Goal: Information Seeking & Learning: Learn about a topic

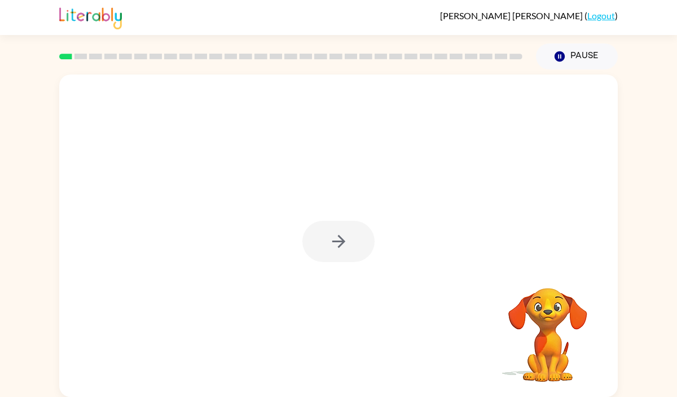
click at [332, 238] on div at bounding box center [339, 241] width 72 height 41
click at [337, 245] on icon "button" at bounding box center [339, 241] width 20 height 20
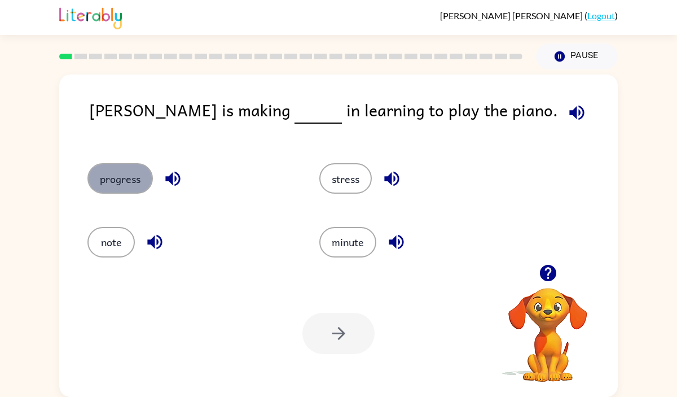
click at [110, 177] on button "progress" at bounding box center [119, 178] width 65 height 30
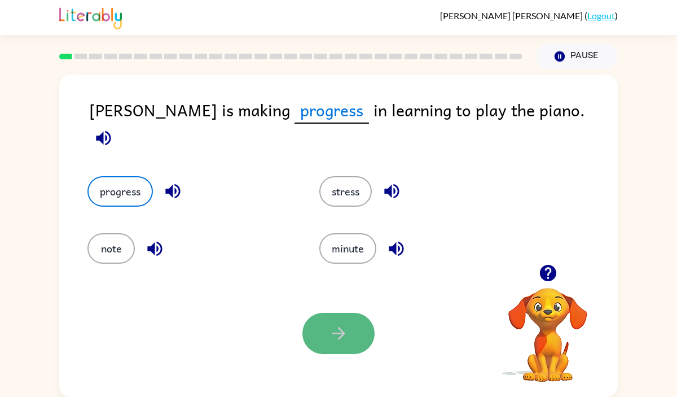
click at [326, 334] on button "button" at bounding box center [339, 333] width 72 height 41
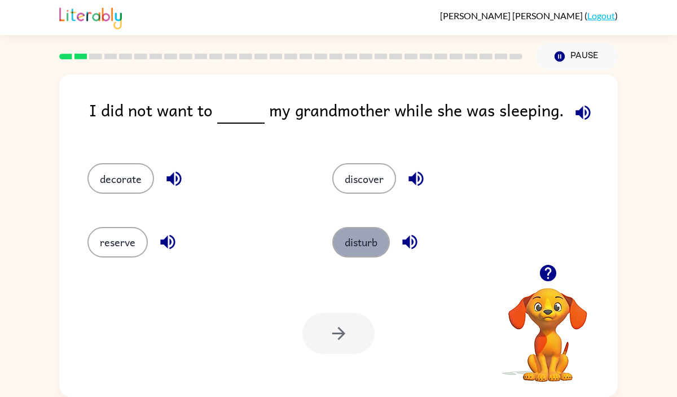
click at [345, 237] on button "disturb" at bounding box center [361, 242] width 58 height 30
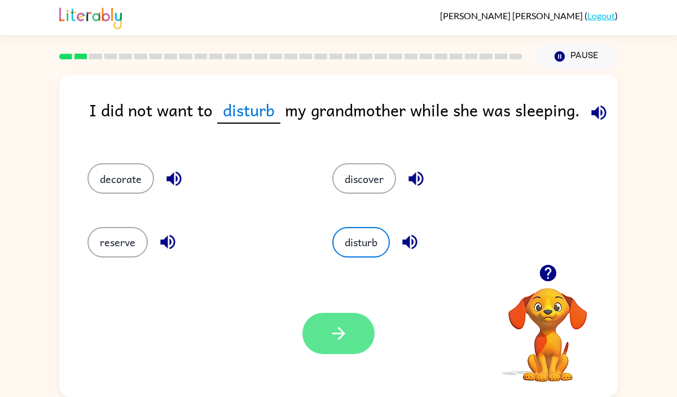
click at [339, 323] on button "button" at bounding box center [339, 333] width 72 height 41
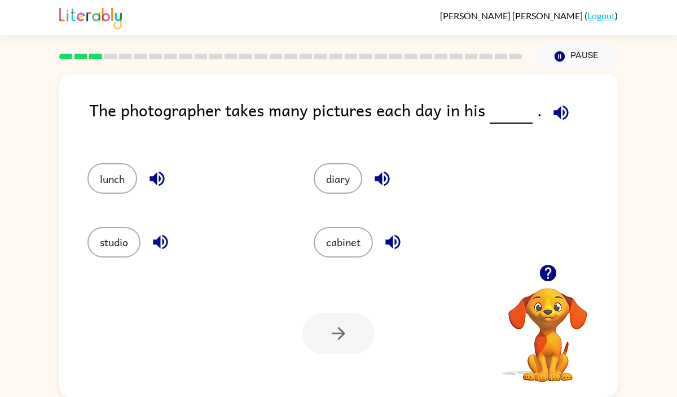
click at [562, 111] on icon "button" at bounding box center [561, 112] width 15 height 15
click at [130, 231] on button "studio" at bounding box center [113, 242] width 53 height 30
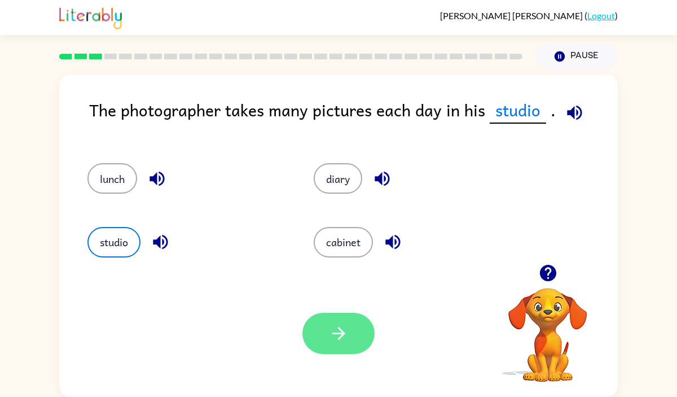
click at [344, 322] on button "button" at bounding box center [339, 333] width 72 height 41
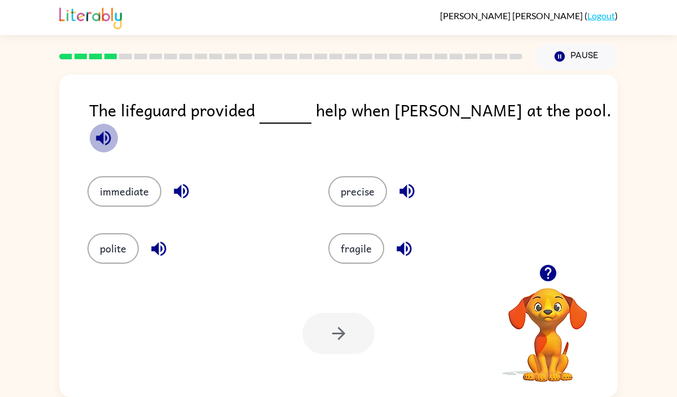
click at [111, 130] on icon "button" at bounding box center [103, 137] width 15 height 15
click at [187, 184] on icon "button" at bounding box center [181, 191] width 15 height 15
click at [158, 241] on icon "button" at bounding box center [158, 248] width 15 height 15
drag, startPoint x: 567, startPoint y: 105, endPoint x: 514, endPoint y: 106, distance: 52.5
click at [113, 128] on icon "button" at bounding box center [104, 138] width 20 height 20
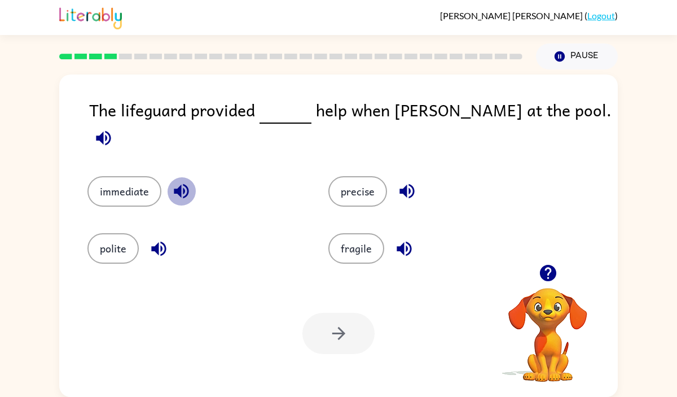
click at [183, 184] on icon "button" at bounding box center [181, 191] width 15 height 15
click at [398, 181] on icon "button" at bounding box center [407, 191] width 20 height 20
click at [396, 239] on icon "button" at bounding box center [405, 249] width 20 height 20
click at [160, 240] on icon "button" at bounding box center [159, 249] width 20 height 20
click at [117, 248] on button "polite" at bounding box center [112, 248] width 51 height 30
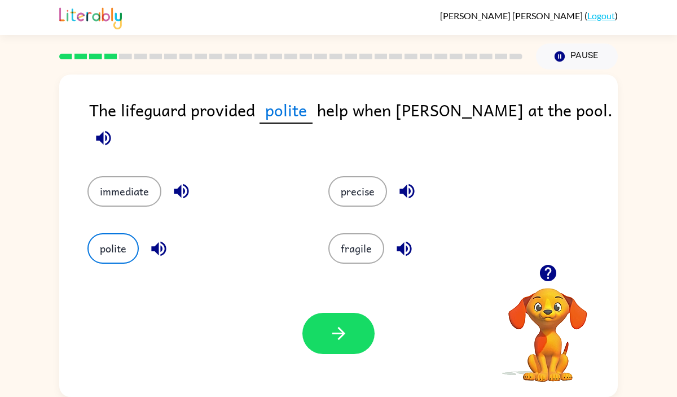
click at [189, 182] on icon "button" at bounding box center [182, 191] width 20 height 20
click at [121, 177] on button "immediate" at bounding box center [124, 191] width 74 height 30
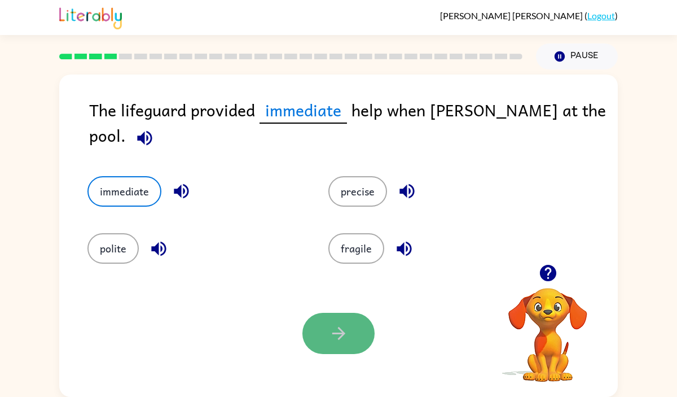
click at [303, 335] on button "button" at bounding box center [339, 333] width 72 height 41
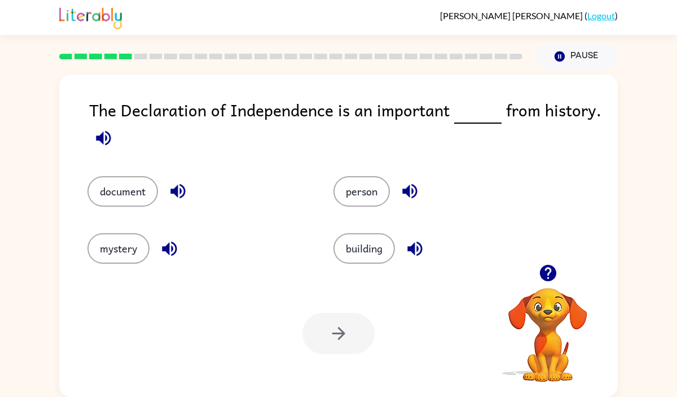
click at [102, 138] on icon "button" at bounding box center [103, 137] width 15 height 15
click at [408, 194] on icon "button" at bounding box center [409, 191] width 15 height 15
click at [104, 137] on icon "button" at bounding box center [104, 138] width 20 height 20
click at [135, 191] on button "document" at bounding box center [122, 191] width 71 height 30
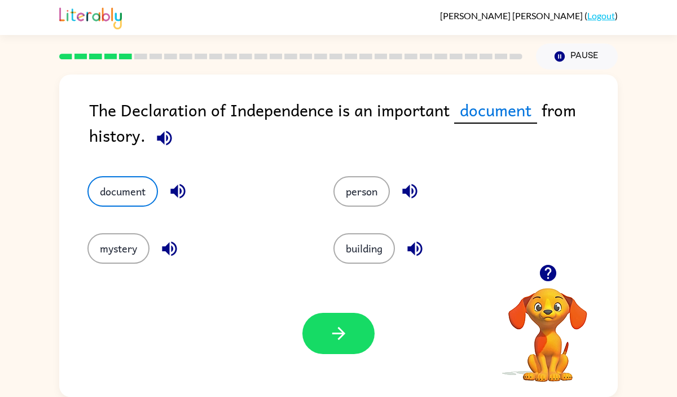
click at [163, 146] on icon "button" at bounding box center [165, 138] width 20 height 20
click at [333, 340] on icon "button" at bounding box center [339, 333] width 20 height 20
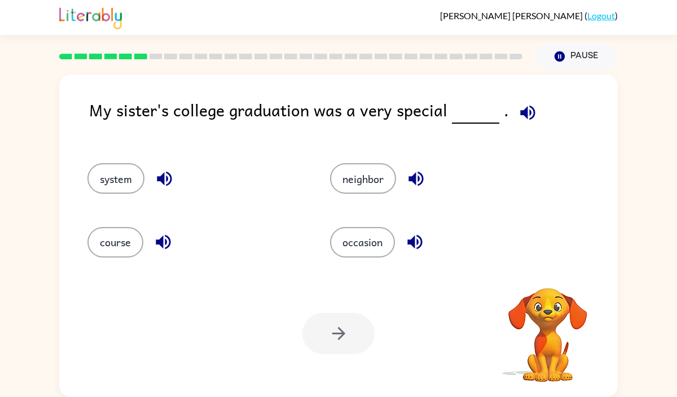
click at [514, 119] on button "button" at bounding box center [528, 112] width 29 height 29
click at [416, 236] on icon "button" at bounding box center [415, 242] width 15 height 15
click at [423, 174] on icon "button" at bounding box center [416, 179] width 20 height 20
click at [158, 177] on icon "button" at bounding box center [164, 179] width 15 height 15
click at [170, 233] on icon "button" at bounding box center [164, 242] width 20 height 20
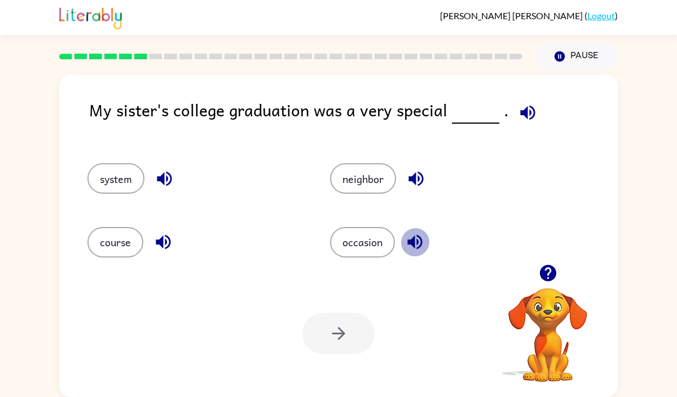
click at [409, 253] on button "button" at bounding box center [415, 241] width 29 height 29
click at [376, 255] on button "occasion" at bounding box center [362, 242] width 65 height 30
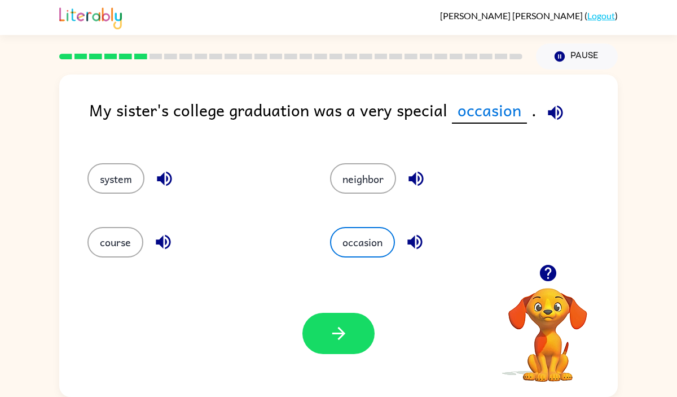
click at [548, 115] on icon "button" at bounding box center [555, 112] width 15 height 15
click at [334, 334] on icon "button" at bounding box center [338, 333] width 13 height 13
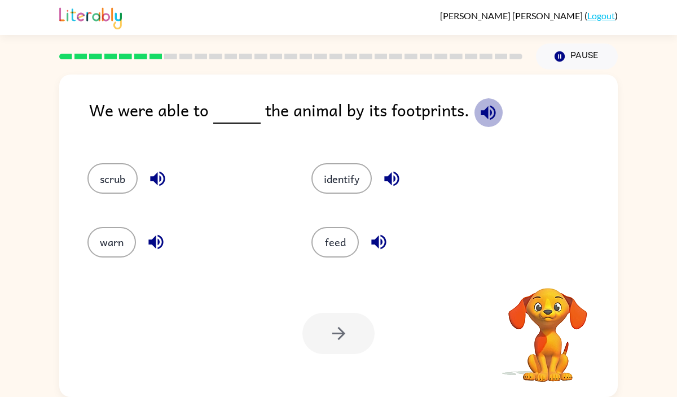
click at [485, 120] on icon "button" at bounding box center [489, 113] width 20 height 20
click at [354, 178] on button "identify" at bounding box center [342, 178] width 60 height 30
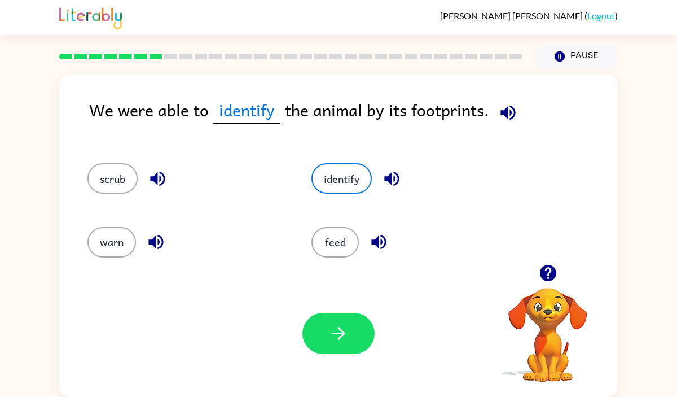
click at [399, 180] on icon "button" at bounding box center [391, 179] width 15 height 15
click at [156, 243] on icon "button" at bounding box center [156, 242] width 20 height 20
click at [325, 316] on button "button" at bounding box center [339, 333] width 72 height 41
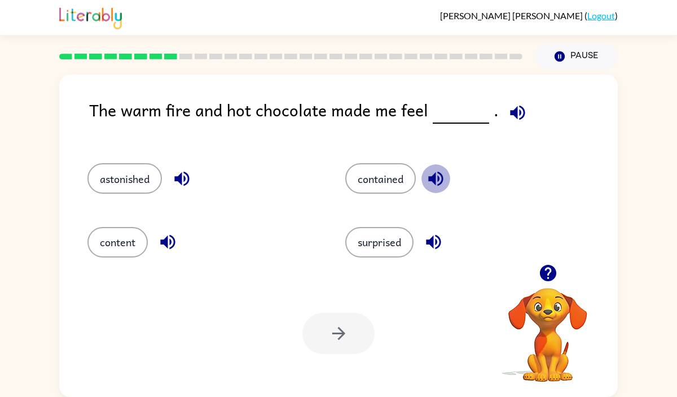
click at [439, 170] on icon "button" at bounding box center [436, 179] width 20 height 20
click at [433, 245] on icon "button" at bounding box center [433, 242] width 15 height 15
click at [503, 124] on div "The warm fire and hot chocolate made me feel ." at bounding box center [353, 118] width 529 height 43
click at [516, 118] on icon "button" at bounding box center [518, 113] width 20 height 20
click at [440, 185] on icon "button" at bounding box center [435, 179] width 15 height 15
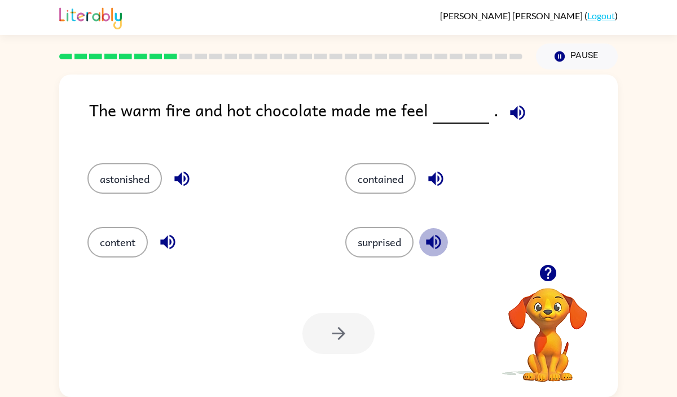
click at [436, 239] on icon "button" at bounding box center [434, 242] width 20 height 20
click at [172, 239] on icon "button" at bounding box center [168, 242] width 20 height 20
click at [188, 180] on icon "button" at bounding box center [182, 179] width 20 height 20
click at [358, 249] on button "surprised" at bounding box center [379, 242] width 68 height 30
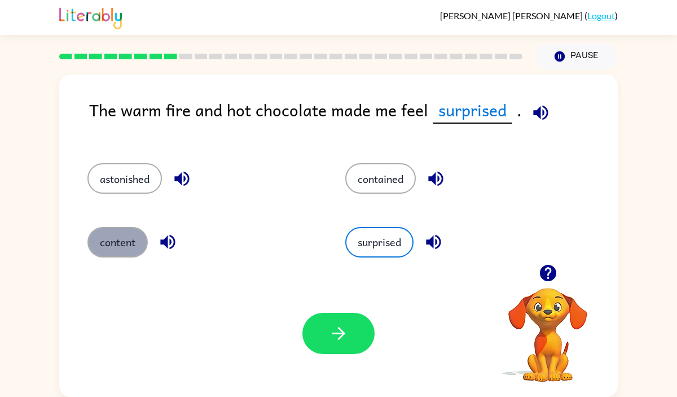
click at [115, 240] on button "content" at bounding box center [117, 242] width 60 height 30
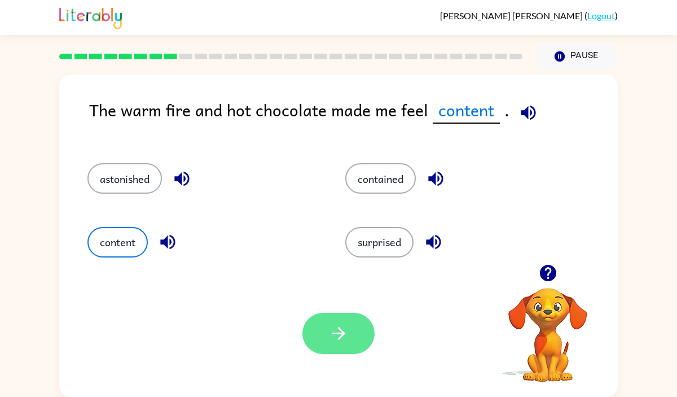
click at [357, 332] on button "button" at bounding box center [339, 333] width 72 height 41
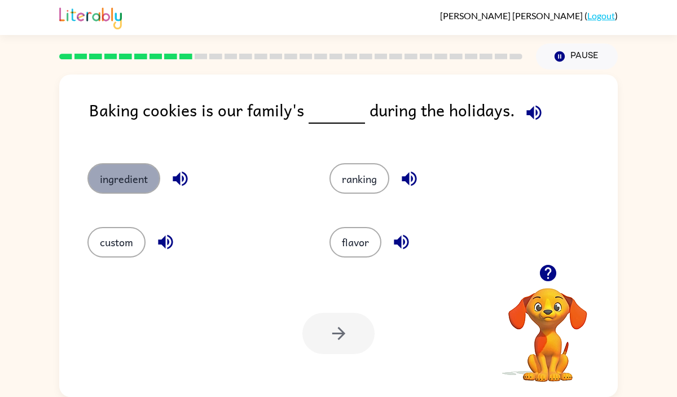
click at [135, 172] on button "ingredient" at bounding box center [123, 178] width 73 height 30
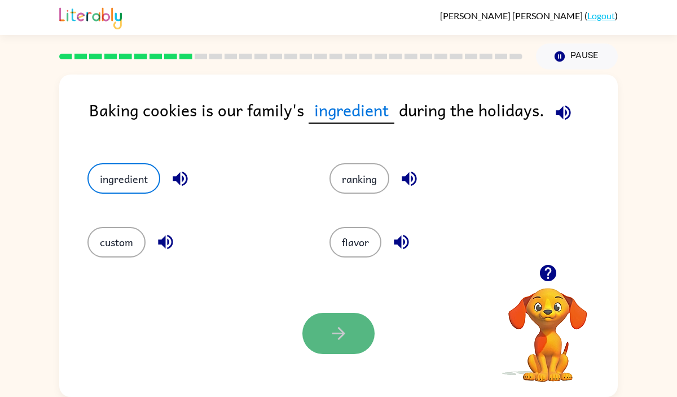
click at [312, 321] on button "button" at bounding box center [339, 333] width 72 height 41
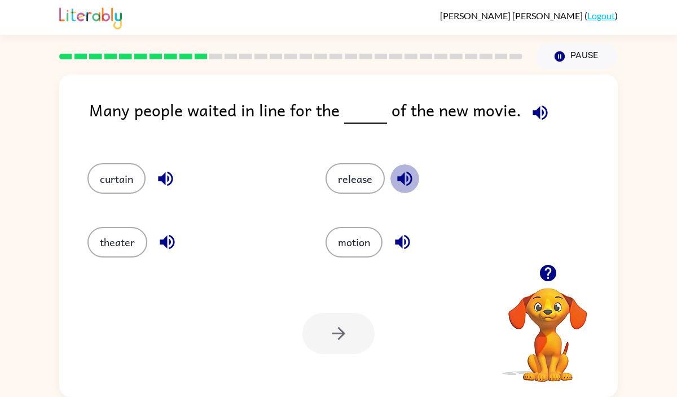
click at [402, 174] on icon "button" at bounding box center [404, 179] width 15 height 15
click at [369, 177] on button "release" at bounding box center [355, 178] width 59 height 30
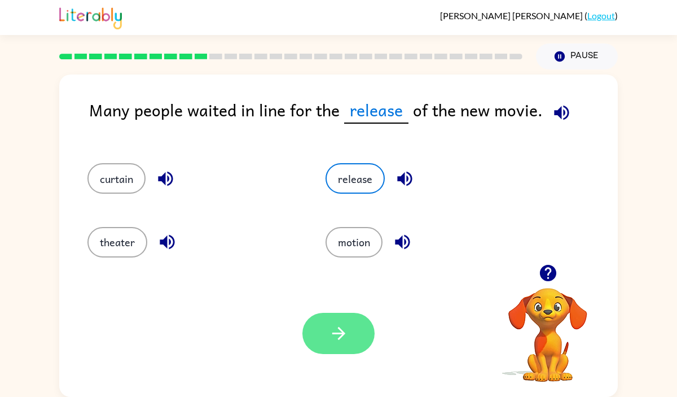
click at [353, 332] on button "button" at bounding box center [339, 333] width 72 height 41
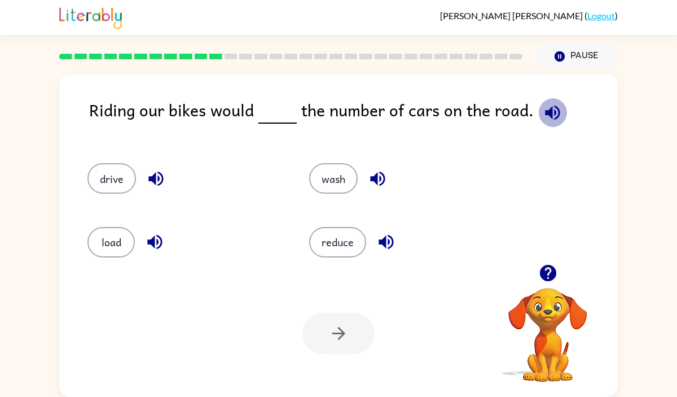
click at [543, 123] on button "button" at bounding box center [553, 112] width 29 height 29
click at [325, 237] on button "reduce" at bounding box center [337, 242] width 57 height 30
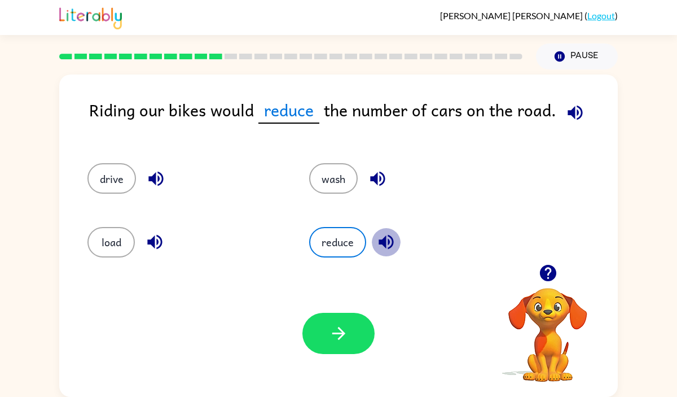
click at [387, 242] on icon "button" at bounding box center [387, 242] width 20 height 20
click at [377, 179] on icon "button" at bounding box center [377, 179] width 15 height 15
click at [163, 170] on icon "button" at bounding box center [156, 179] width 20 height 20
click at [146, 242] on icon "button" at bounding box center [155, 242] width 20 height 20
click at [116, 187] on button "drive" at bounding box center [111, 178] width 49 height 30
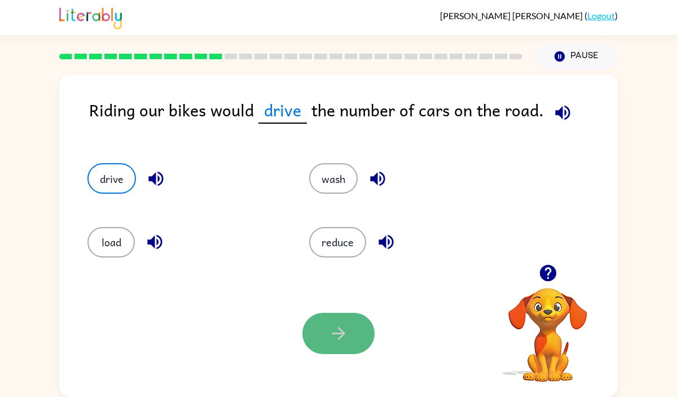
click at [336, 327] on icon "button" at bounding box center [339, 333] width 20 height 20
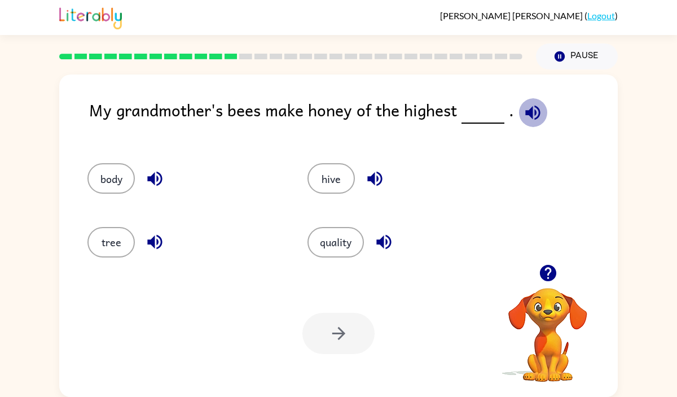
click at [519, 104] on button "button" at bounding box center [533, 112] width 29 height 29
click at [323, 172] on button "hive" at bounding box center [331, 178] width 47 height 30
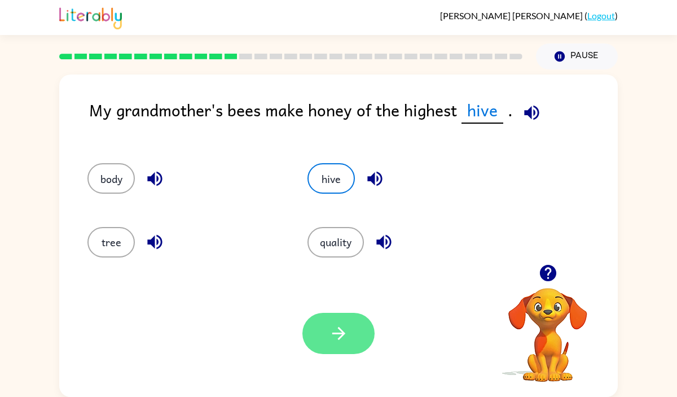
click at [332, 325] on icon "button" at bounding box center [339, 333] width 20 height 20
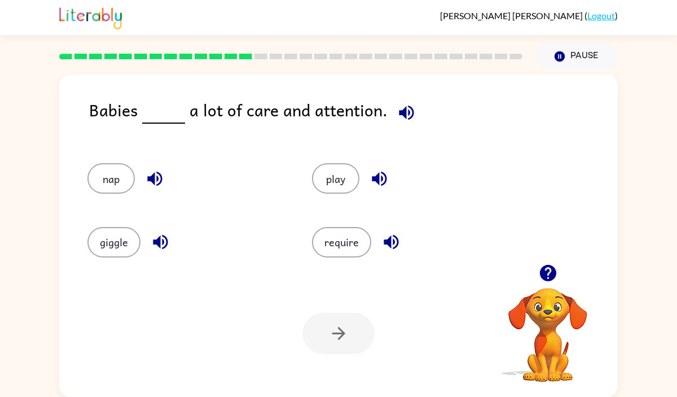
click at [388, 120] on span at bounding box center [404, 109] width 33 height 25
click at [397, 115] on icon "button" at bounding box center [407, 113] width 20 height 20
click at [392, 247] on icon "button" at bounding box center [391, 242] width 15 height 15
click at [325, 255] on button "require" at bounding box center [341, 242] width 59 height 30
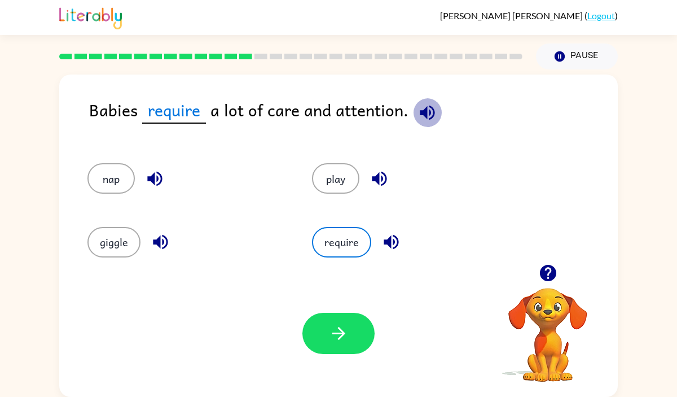
click at [421, 115] on icon "button" at bounding box center [428, 113] width 20 height 20
click at [344, 331] on icon "button" at bounding box center [339, 333] width 20 height 20
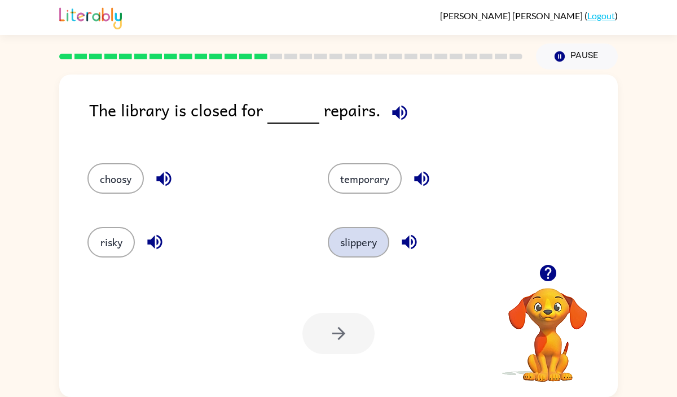
click at [380, 242] on button "slippery" at bounding box center [359, 242] width 62 height 30
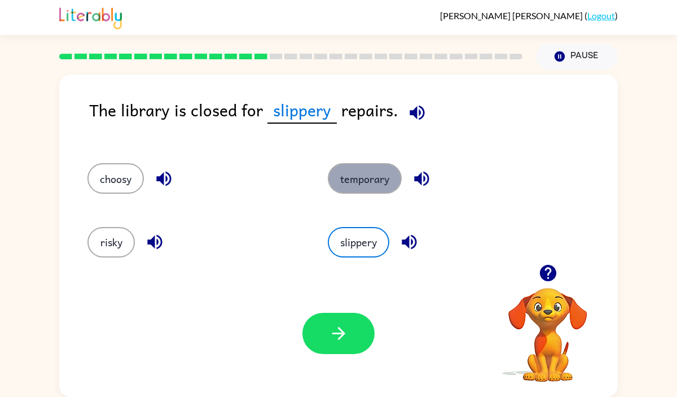
click at [377, 190] on button "temporary" at bounding box center [365, 178] width 74 height 30
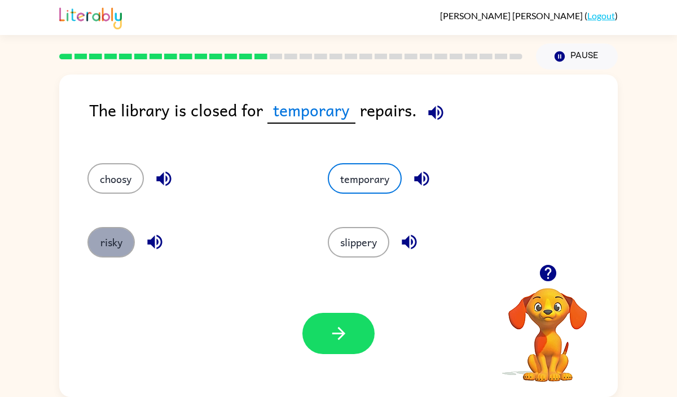
click at [108, 250] on button "risky" at bounding box center [110, 242] width 47 height 30
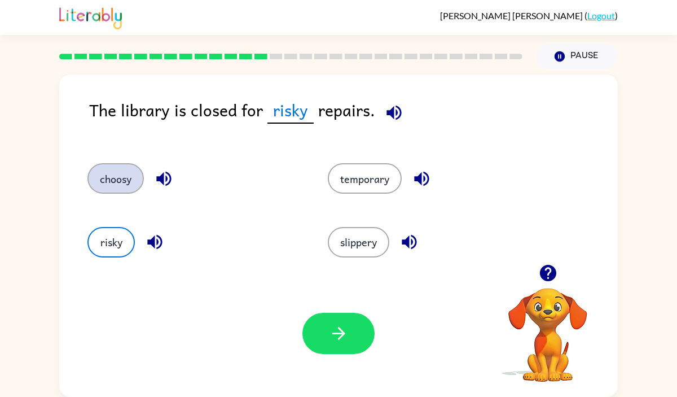
click at [133, 181] on button "choosy" at bounding box center [115, 178] width 56 height 30
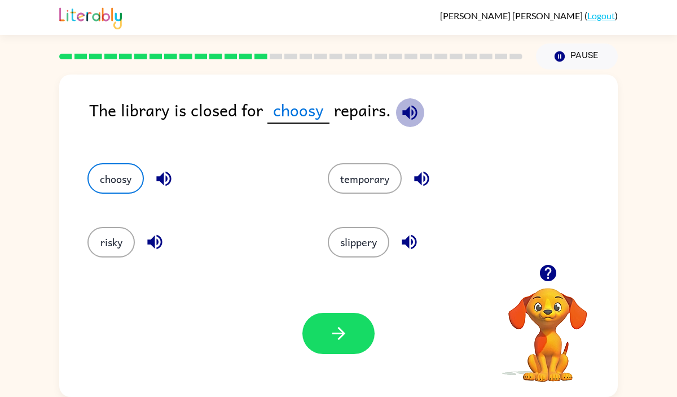
click at [402, 115] on icon "button" at bounding box center [410, 113] width 20 height 20
click at [119, 237] on button "risky" at bounding box center [110, 242] width 47 height 30
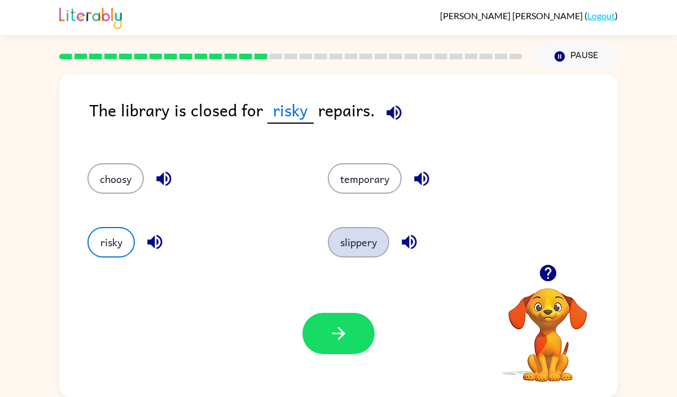
click at [344, 234] on button "slippery" at bounding box center [359, 242] width 62 height 30
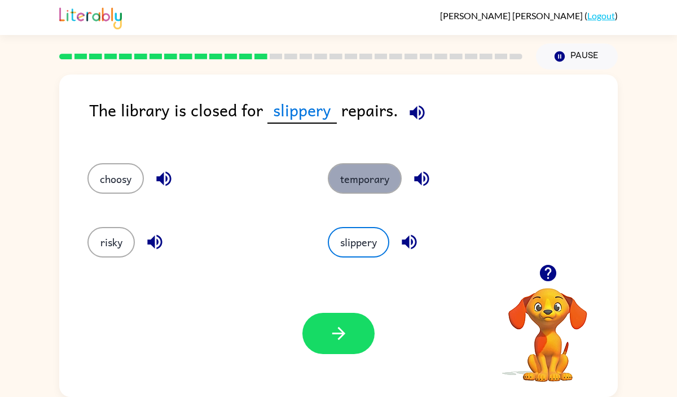
click at [366, 175] on button "temporary" at bounding box center [365, 178] width 74 height 30
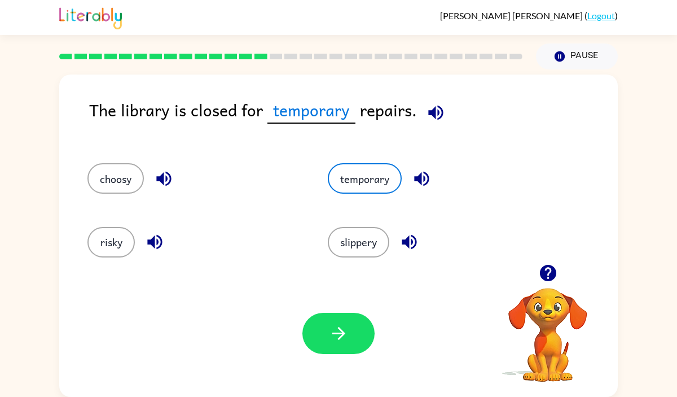
click at [136, 244] on div "risky" at bounding box center [194, 242] width 215 height 30
click at [134, 243] on button "risky" at bounding box center [110, 242] width 47 height 30
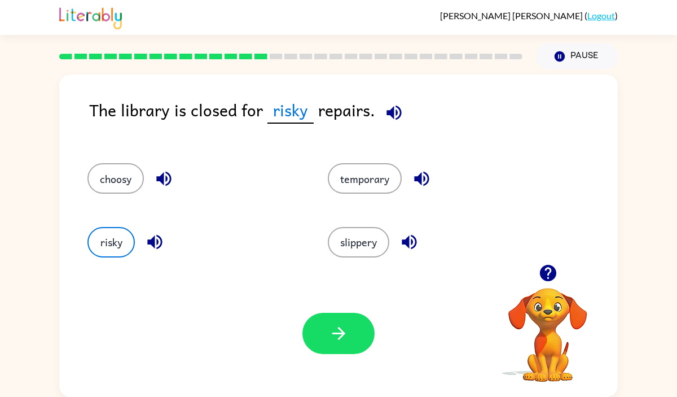
click at [399, 112] on icon "button" at bounding box center [394, 113] width 20 height 20
click at [334, 335] on icon "button" at bounding box center [339, 333] width 20 height 20
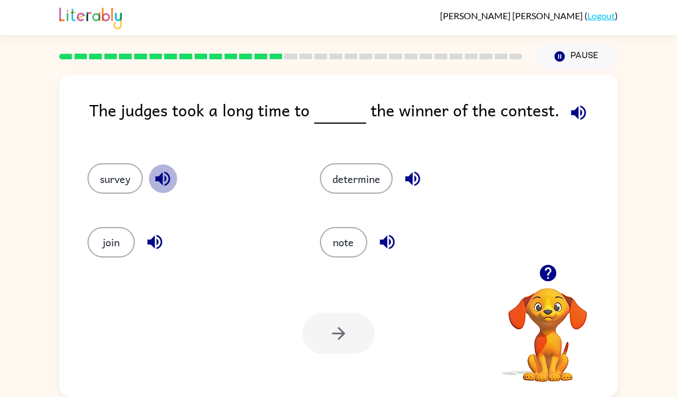
click at [159, 177] on icon "button" at bounding box center [162, 179] width 15 height 15
click at [147, 232] on icon "button" at bounding box center [155, 242] width 20 height 20
click at [412, 176] on icon "button" at bounding box center [412, 179] width 15 height 15
click at [357, 181] on button "determine" at bounding box center [356, 178] width 73 height 30
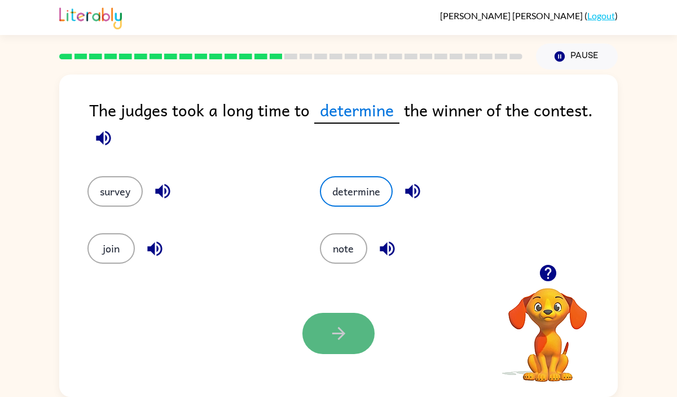
click at [336, 328] on icon "button" at bounding box center [339, 333] width 20 height 20
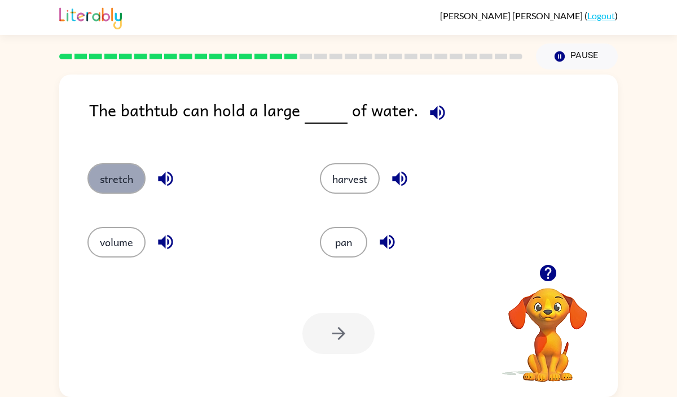
click at [111, 183] on button "stretch" at bounding box center [116, 178] width 58 height 30
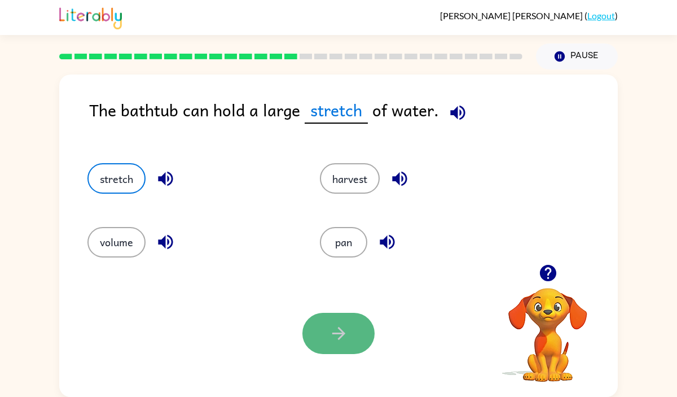
click at [336, 320] on button "button" at bounding box center [339, 333] width 72 height 41
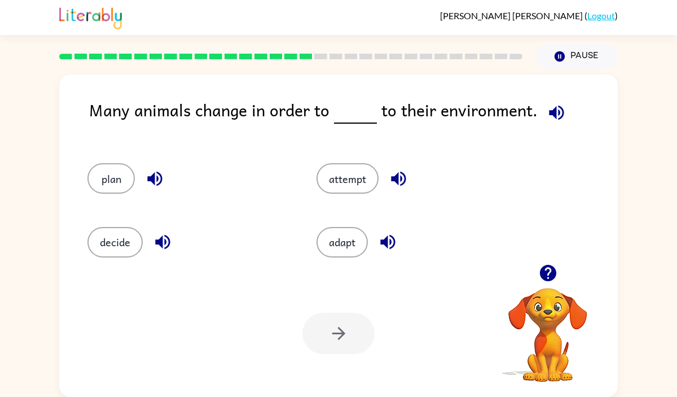
click at [552, 113] on icon "button" at bounding box center [557, 113] width 20 height 20
click at [383, 240] on icon "button" at bounding box center [387, 242] width 15 height 15
click at [159, 239] on icon "button" at bounding box center [162, 242] width 15 height 15
click at [115, 233] on button "decide" at bounding box center [114, 242] width 55 height 30
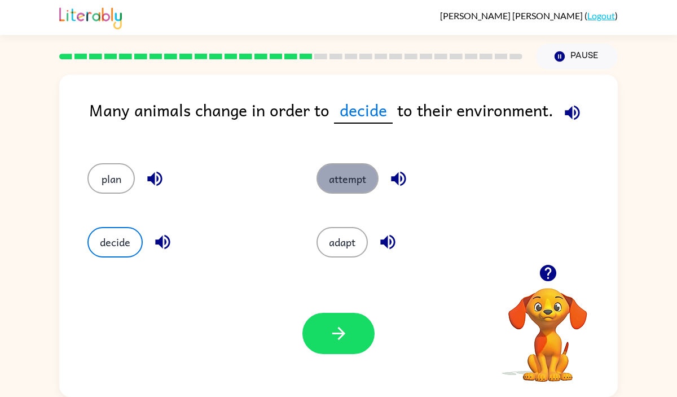
click at [356, 171] on button "attempt" at bounding box center [348, 178] width 62 height 30
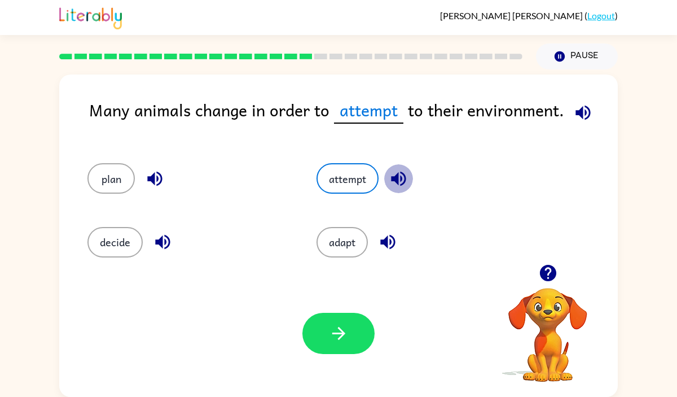
click at [402, 167] on button "button" at bounding box center [398, 178] width 29 height 29
click at [342, 343] on icon "button" at bounding box center [339, 333] width 20 height 20
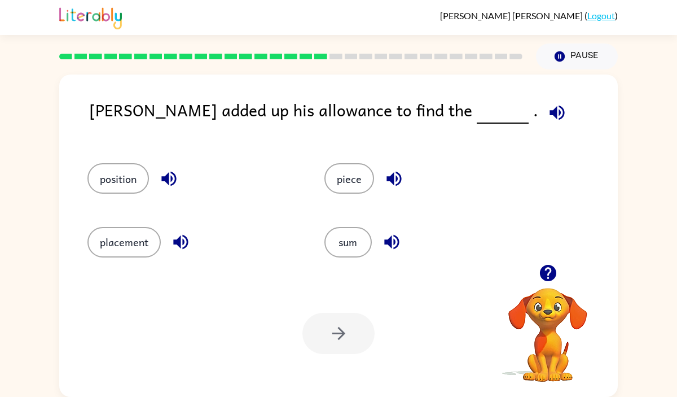
click at [454, 134] on div "Austin added up his allowance to find the ." at bounding box center [353, 118] width 529 height 43
click at [550, 118] on icon "button" at bounding box center [557, 112] width 15 height 15
click at [345, 183] on button "piece" at bounding box center [350, 178] width 50 height 30
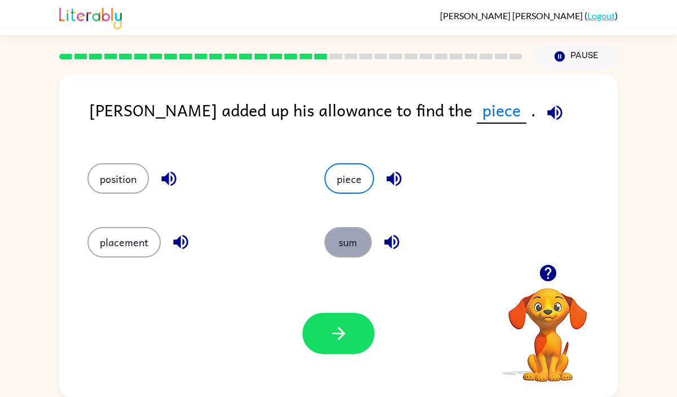
click at [352, 253] on button "sum" at bounding box center [348, 242] width 47 height 30
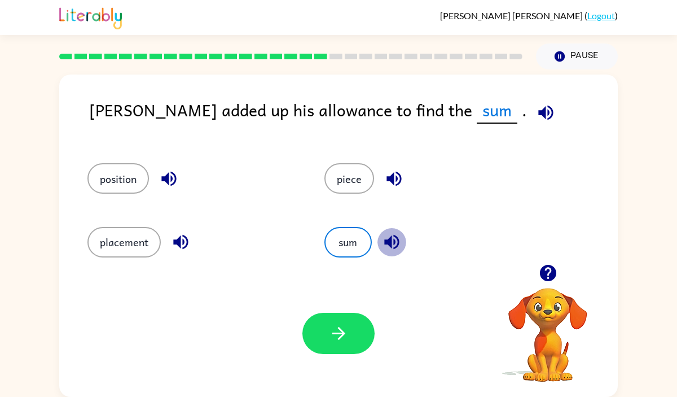
click at [393, 240] on icon "button" at bounding box center [392, 242] width 20 height 20
click at [194, 235] on div "placement" at bounding box center [192, 242] width 211 height 30
click at [176, 243] on icon "button" at bounding box center [180, 242] width 15 height 15
click at [164, 173] on icon "button" at bounding box center [169, 179] width 20 height 20
click at [113, 178] on button "position" at bounding box center [118, 178] width 62 height 30
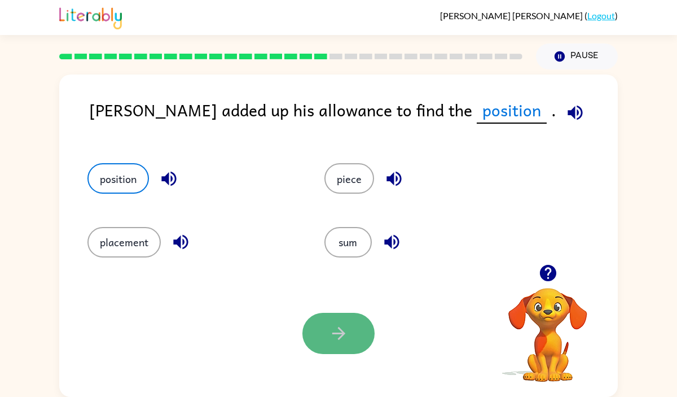
click at [330, 348] on button "button" at bounding box center [339, 333] width 72 height 41
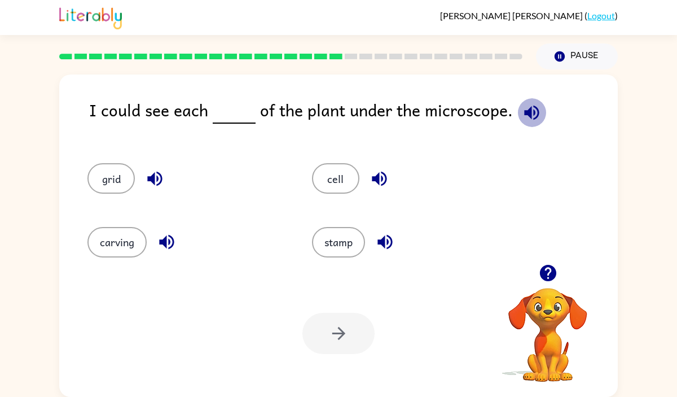
click at [537, 115] on button "button" at bounding box center [532, 112] width 29 height 29
drag, startPoint x: 524, startPoint y: 120, endPoint x: 474, endPoint y: 119, distance: 49.7
click at [524, 119] on icon "button" at bounding box center [532, 113] width 20 height 20
click at [373, 175] on icon "button" at bounding box center [380, 179] width 20 height 20
click at [380, 245] on icon "button" at bounding box center [385, 242] width 20 height 20
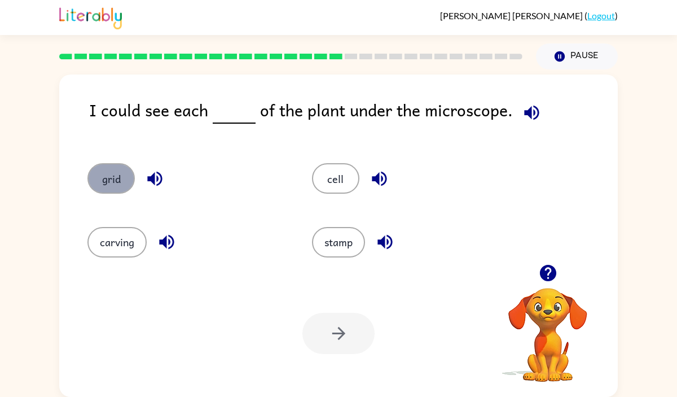
click at [122, 168] on button "grid" at bounding box center [110, 178] width 47 height 30
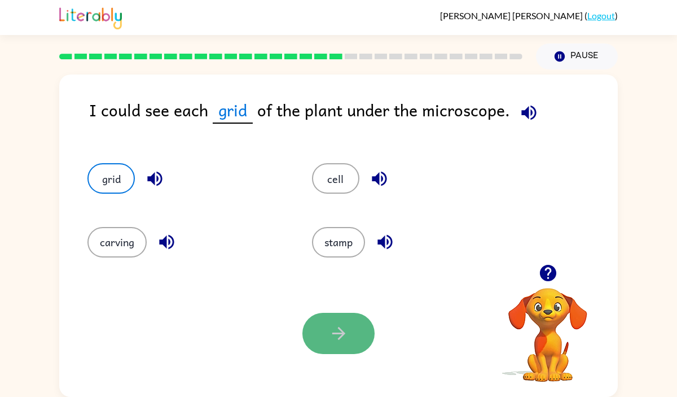
click at [347, 322] on button "button" at bounding box center [339, 333] width 72 height 41
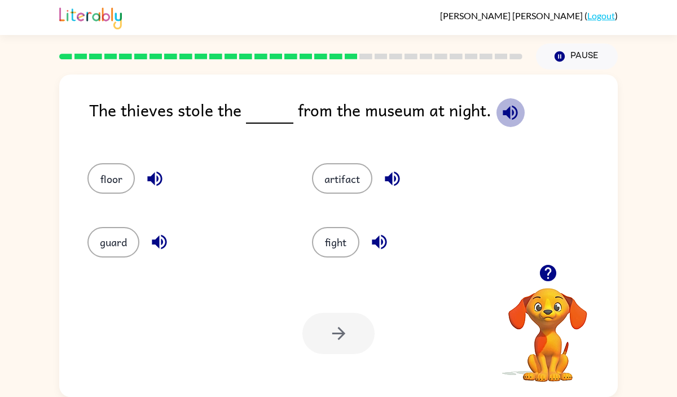
click at [504, 111] on icon "button" at bounding box center [510, 112] width 15 height 15
click at [358, 168] on button "artifact" at bounding box center [342, 178] width 60 height 30
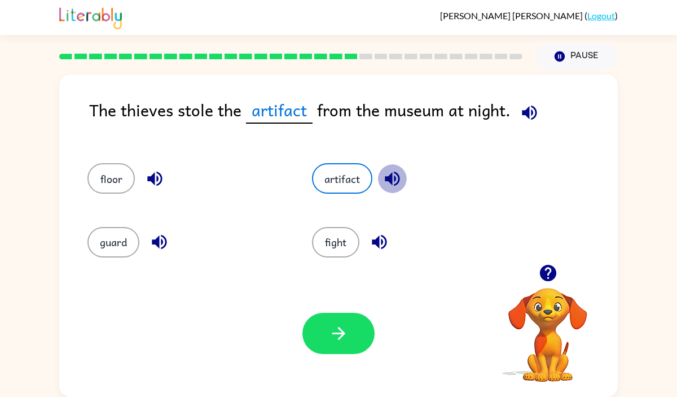
click at [401, 170] on icon "button" at bounding box center [393, 179] width 20 height 20
click at [376, 247] on icon "button" at bounding box center [380, 242] width 20 height 20
click at [164, 235] on icon "button" at bounding box center [160, 242] width 20 height 20
click at [156, 178] on icon "button" at bounding box center [155, 179] width 20 height 20
click at [341, 341] on icon "button" at bounding box center [339, 333] width 20 height 20
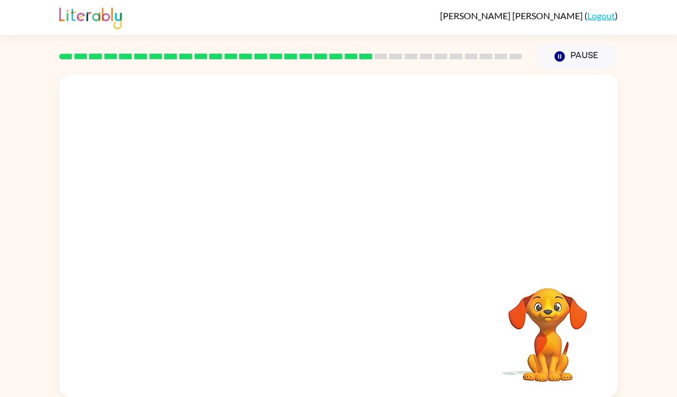
click at [225, 227] on video "Your browser must support playing .mp4 files to use Literably. Please try using…" at bounding box center [338, 170] width 559 height 190
click at [349, 238] on div at bounding box center [339, 241] width 72 height 41
click at [349, 238] on button "button" at bounding box center [339, 241] width 72 height 41
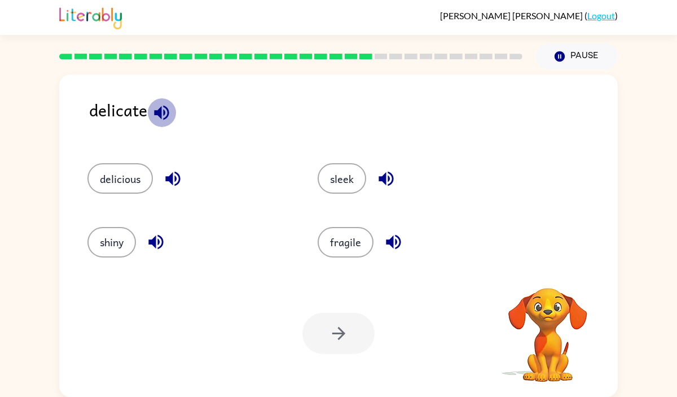
click at [155, 112] on icon "button" at bounding box center [161, 112] width 15 height 15
click at [165, 183] on icon "button" at bounding box center [173, 179] width 20 height 20
click at [151, 245] on icon "button" at bounding box center [156, 242] width 20 height 20
click at [391, 243] on icon "button" at bounding box center [393, 242] width 15 height 15
click at [344, 252] on button "fragile" at bounding box center [346, 242] width 56 height 30
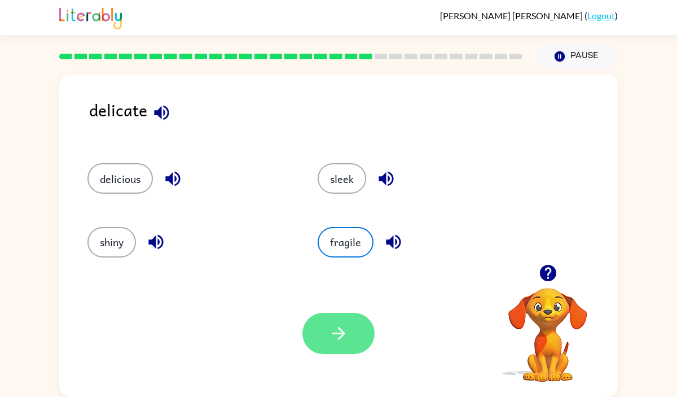
click at [348, 317] on button "button" at bounding box center [339, 333] width 72 height 41
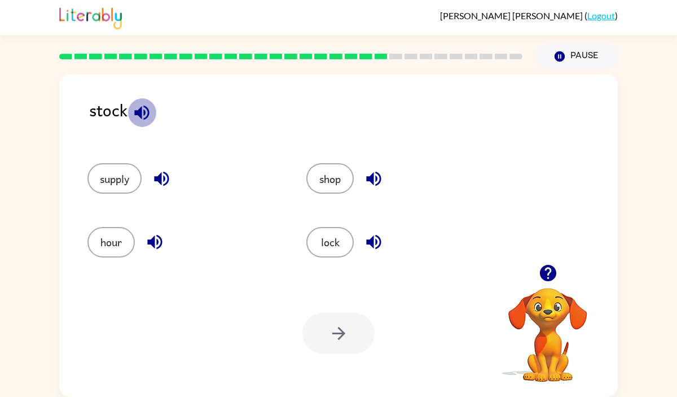
click at [140, 113] on icon "button" at bounding box center [141, 112] width 15 height 15
click at [168, 181] on icon "button" at bounding box center [161, 179] width 15 height 15
click at [151, 247] on icon "button" at bounding box center [155, 242] width 20 height 20
click at [368, 239] on icon "button" at bounding box center [374, 242] width 20 height 20
click at [379, 172] on icon "button" at bounding box center [374, 179] width 20 height 20
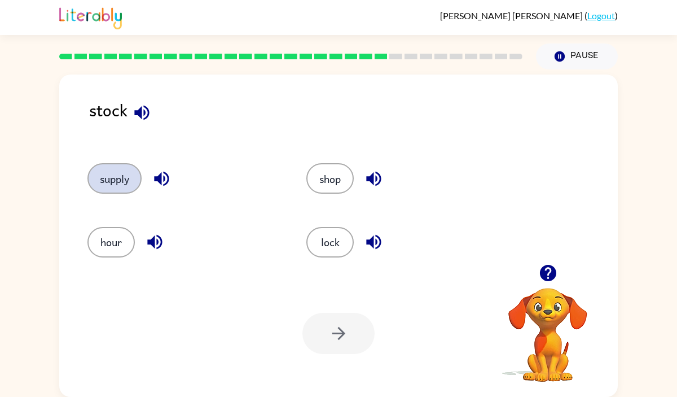
click at [113, 179] on button "supply" at bounding box center [114, 178] width 54 height 30
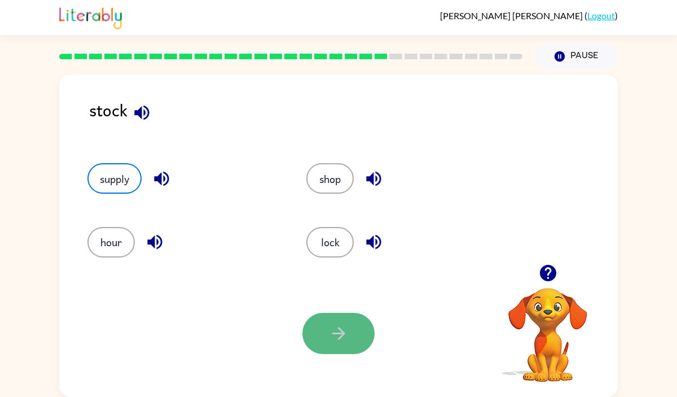
click at [321, 323] on button "button" at bounding box center [339, 333] width 72 height 41
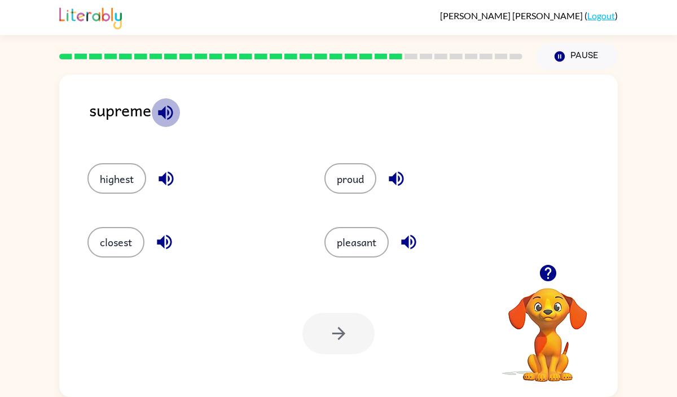
click at [171, 116] on icon "button" at bounding box center [165, 112] width 15 height 15
click at [169, 187] on icon "button" at bounding box center [166, 179] width 20 height 20
click at [163, 240] on icon "button" at bounding box center [164, 242] width 15 height 15
click at [142, 179] on button "highest" at bounding box center [116, 178] width 59 height 30
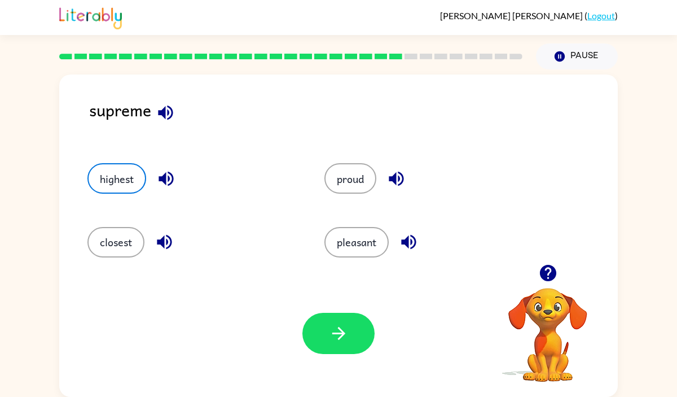
click at [347, 308] on div "Your browser must support playing .mp4 files to use Literably. Please try using…" at bounding box center [338, 333] width 559 height 127
click at [349, 317] on button "button" at bounding box center [339, 333] width 72 height 41
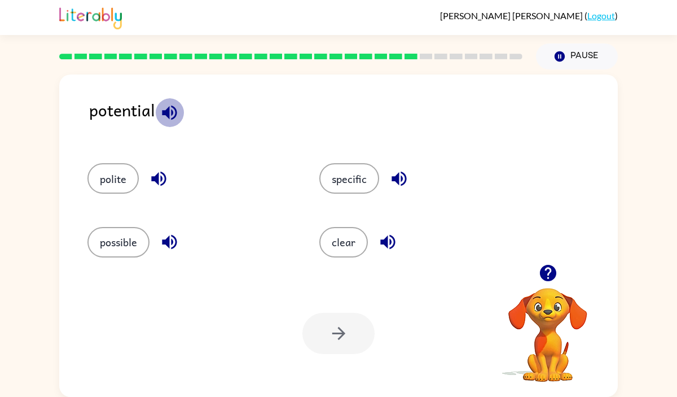
click at [168, 107] on icon "button" at bounding box center [169, 112] width 15 height 15
click at [164, 185] on icon "button" at bounding box center [159, 179] width 20 height 20
click at [169, 248] on icon "button" at bounding box center [170, 242] width 20 height 20
click at [406, 258] on div "clear" at bounding box center [414, 236] width 232 height 63
click at [393, 246] on icon "button" at bounding box center [387, 242] width 15 height 15
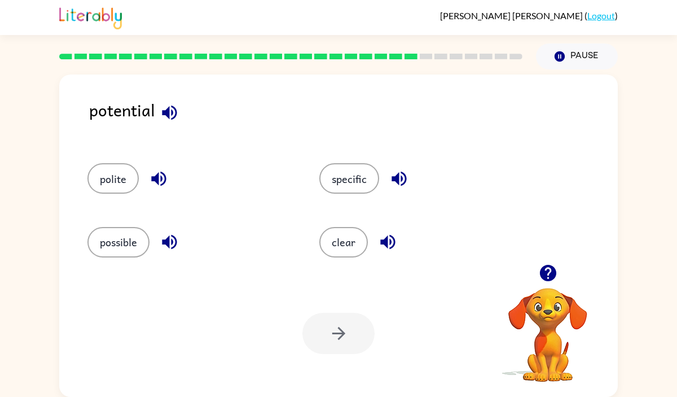
click at [401, 170] on icon "button" at bounding box center [399, 179] width 20 height 20
click at [132, 242] on button "possible" at bounding box center [118, 242] width 62 height 30
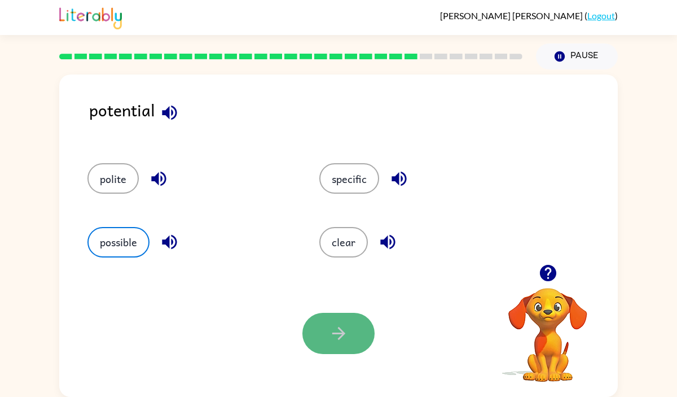
click at [337, 326] on icon "button" at bounding box center [339, 333] width 20 height 20
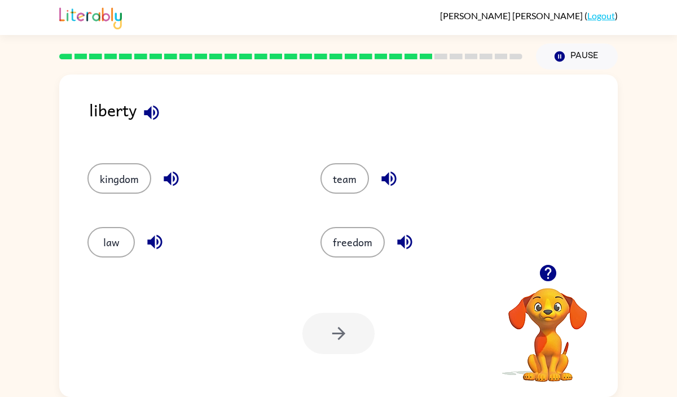
click at [156, 104] on icon "button" at bounding box center [152, 113] width 20 height 20
click at [352, 252] on button "freedom" at bounding box center [353, 242] width 64 height 30
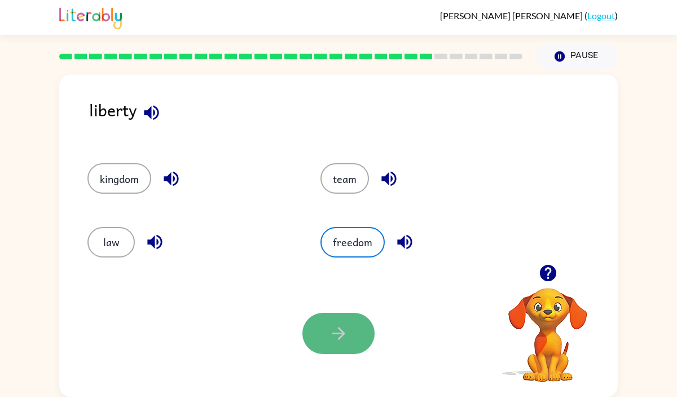
click at [351, 327] on button "button" at bounding box center [339, 333] width 72 height 41
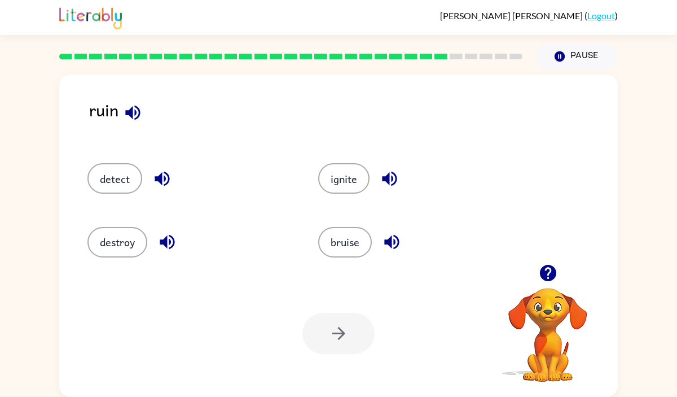
click at [129, 119] on icon "button" at bounding box center [133, 113] width 20 height 20
click at [155, 172] on icon "button" at bounding box center [162, 179] width 20 height 20
click at [173, 243] on icon "button" at bounding box center [167, 242] width 20 height 20
click at [108, 247] on button "destroy" at bounding box center [117, 242] width 60 height 30
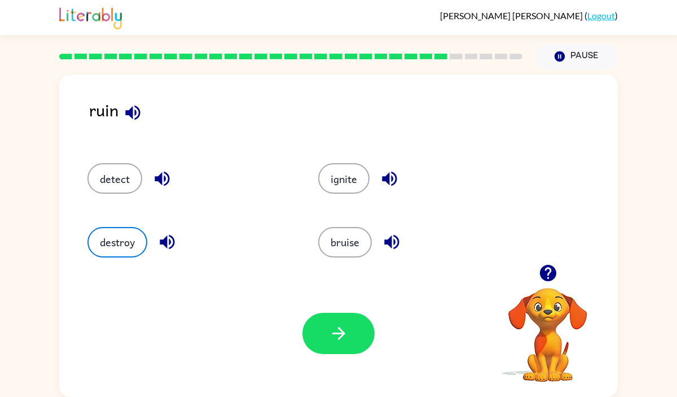
click at [388, 244] on icon "button" at bounding box center [392, 242] width 20 height 20
click at [385, 172] on icon "button" at bounding box center [390, 179] width 20 height 20
click at [365, 339] on button "button" at bounding box center [339, 333] width 72 height 41
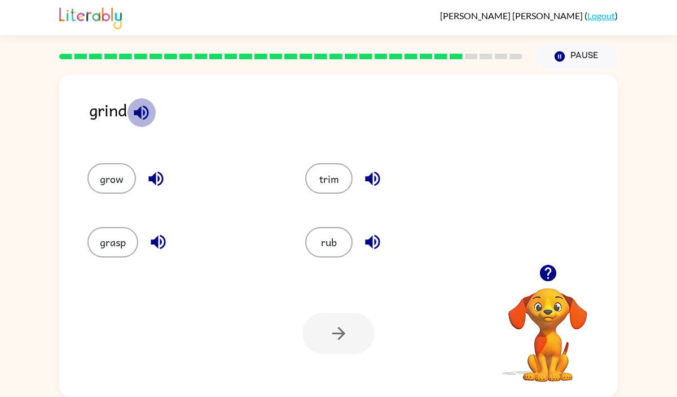
click at [144, 111] on icon "button" at bounding box center [141, 112] width 15 height 15
click at [160, 184] on icon "button" at bounding box center [155, 179] width 15 height 15
click at [167, 239] on icon "button" at bounding box center [158, 242] width 20 height 20
click at [377, 167] on button "button" at bounding box center [372, 178] width 29 height 29
click at [382, 241] on icon "button" at bounding box center [373, 242] width 20 height 20
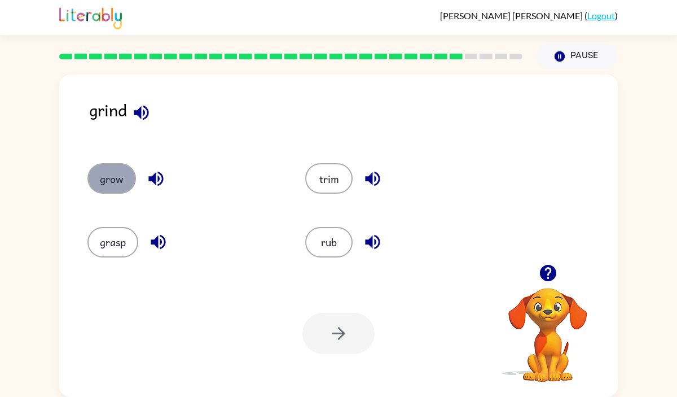
click at [130, 179] on button "grow" at bounding box center [111, 178] width 49 height 30
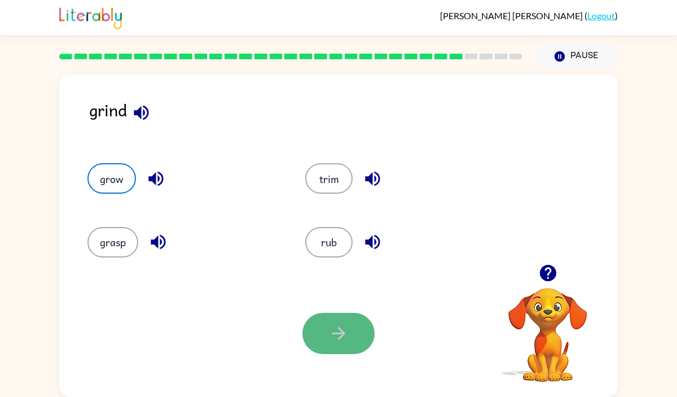
click at [335, 340] on icon "button" at bounding box center [339, 333] width 20 height 20
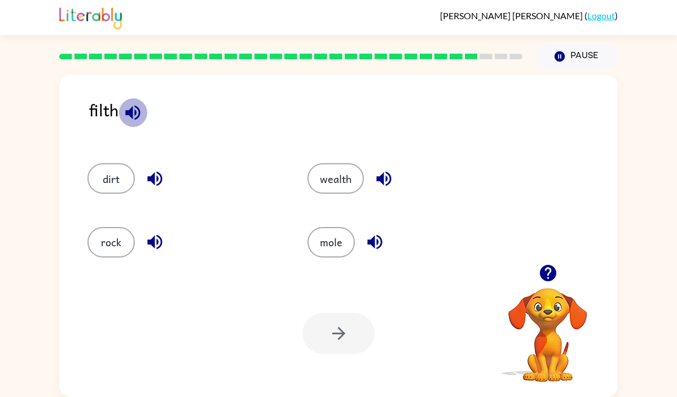
click at [133, 101] on button "button" at bounding box center [133, 112] width 29 height 29
click at [133, 99] on button "button" at bounding box center [133, 112] width 29 height 29
click at [141, 164] on div "dirt" at bounding box center [184, 178] width 194 height 30
click at [144, 170] on button "button" at bounding box center [155, 178] width 29 height 29
click at [374, 180] on button "button" at bounding box center [384, 178] width 29 height 29
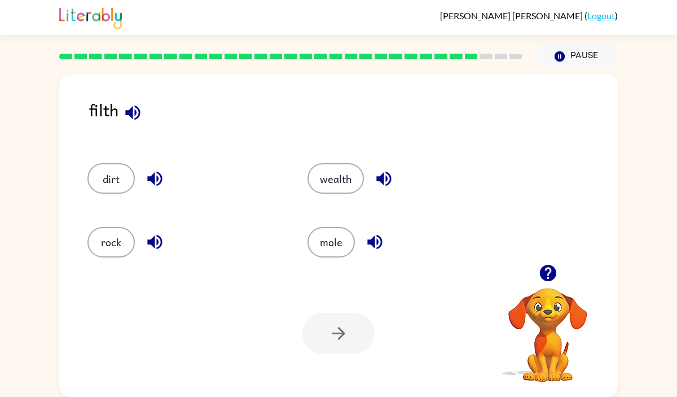
click at [376, 177] on icon "button" at bounding box center [384, 179] width 20 height 20
click at [156, 179] on icon "button" at bounding box center [155, 179] width 20 height 20
click at [157, 244] on icon "button" at bounding box center [154, 242] width 15 height 15
click at [340, 180] on button "wealth" at bounding box center [336, 178] width 56 height 30
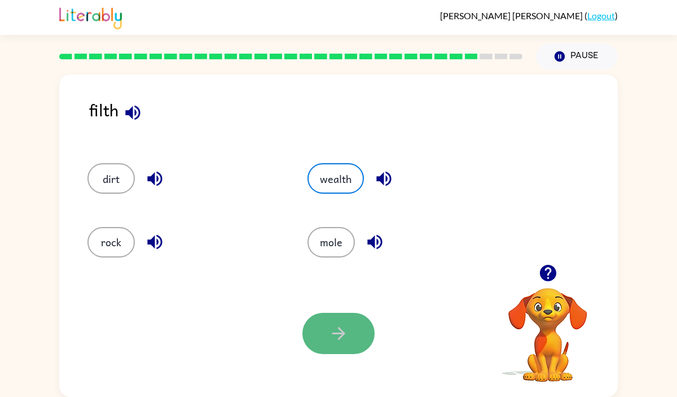
click at [345, 330] on icon "button" at bounding box center [339, 333] width 20 height 20
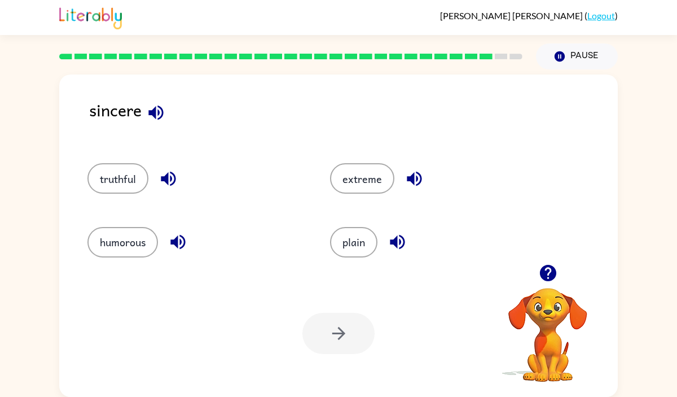
click at [161, 118] on icon "button" at bounding box center [156, 113] width 20 height 20
click at [178, 185] on icon "button" at bounding box center [169, 179] width 20 height 20
click at [170, 254] on div "humorous" at bounding box center [195, 242] width 217 height 30
drag, startPoint x: 180, startPoint y: 238, endPoint x: 244, endPoint y: 238, distance: 63.8
click at [182, 238] on icon "button" at bounding box center [178, 242] width 20 height 20
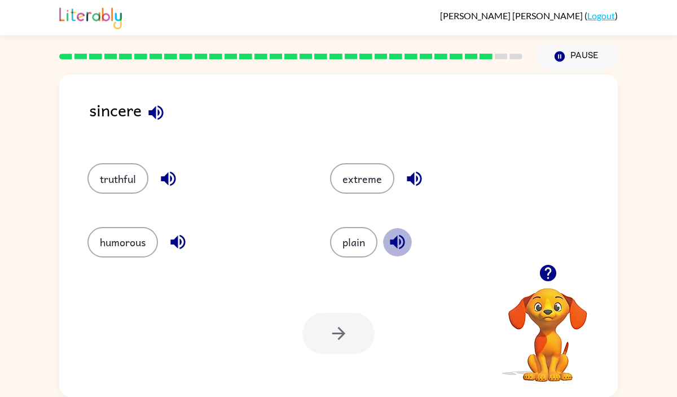
click at [388, 235] on icon "button" at bounding box center [398, 242] width 20 height 20
drag, startPoint x: 410, startPoint y: 169, endPoint x: 410, endPoint y: 178, distance: 8.5
click at [410, 178] on icon "button" at bounding box center [415, 179] width 20 height 20
click at [160, 113] on icon "button" at bounding box center [156, 113] width 20 height 20
click at [385, 189] on button "extreme" at bounding box center [362, 178] width 64 height 30
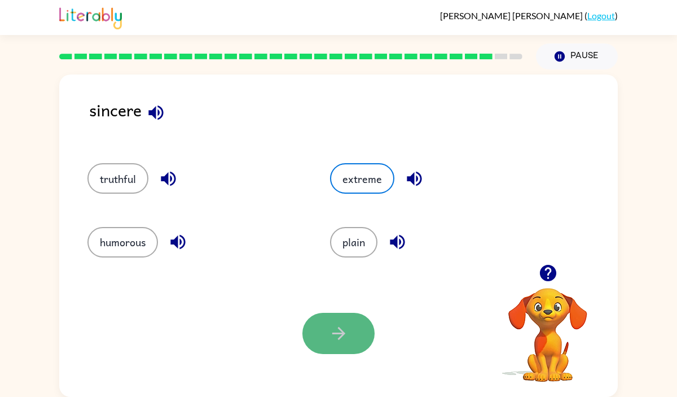
click at [330, 327] on icon "button" at bounding box center [339, 333] width 20 height 20
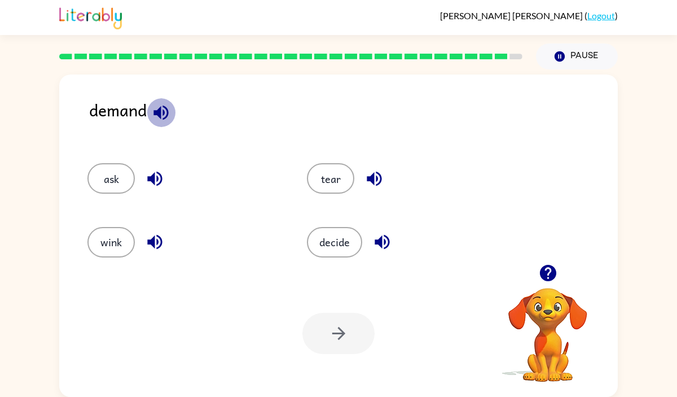
click at [155, 110] on icon "button" at bounding box center [161, 112] width 15 height 15
click at [157, 173] on icon "button" at bounding box center [155, 179] width 20 height 20
click at [373, 237] on icon "button" at bounding box center [383, 242] width 20 height 20
click at [352, 241] on button "decide" at bounding box center [334, 242] width 55 height 30
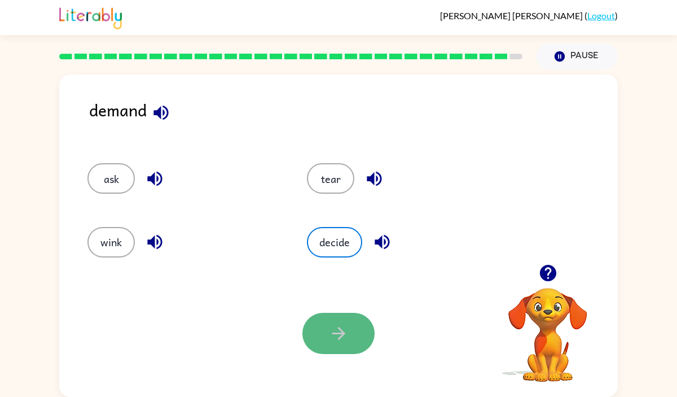
click at [351, 323] on button "button" at bounding box center [339, 333] width 72 height 41
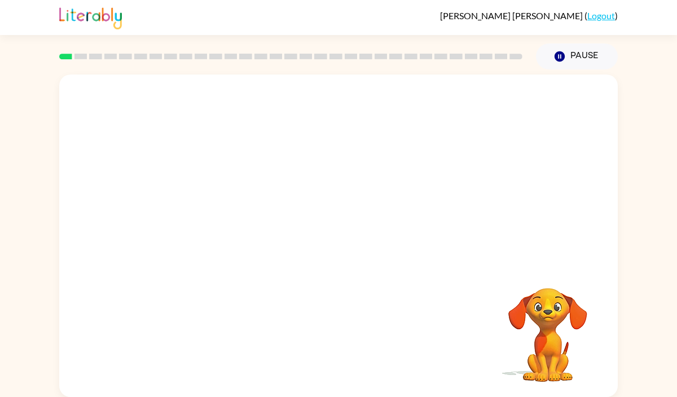
click at [306, 173] on video "Your browser must support playing .mp4 files to use Literably. Please try using…" at bounding box center [338, 170] width 559 height 190
click at [338, 246] on icon "button" at bounding box center [339, 241] width 20 height 20
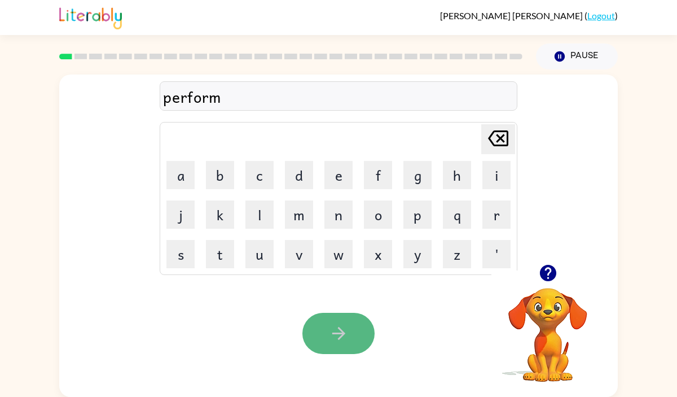
click at [334, 331] on icon "button" at bounding box center [339, 333] width 20 height 20
click at [336, 316] on button "button" at bounding box center [339, 333] width 72 height 41
click at [340, 325] on icon "button" at bounding box center [339, 333] width 20 height 20
click at [348, 316] on button "button" at bounding box center [339, 333] width 72 height 41
click at [345, 325] on icon "button" at bounding box center [339, 333] width 20 height 20
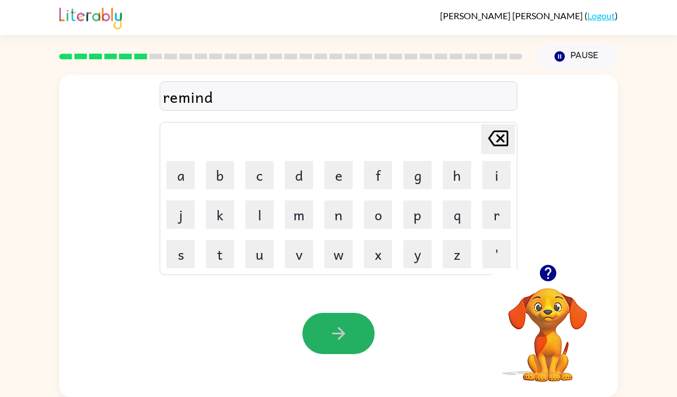
click at [345, 325] on icon "button" at bounding box center [339, 333] width 20 height 20
click at [331, 325] on icon "button" at bounding box center [339, 333] width 20 height 20
click at [327, 332] on button "button" at bounding box center [339, 333] width 72 height 41
click at [329, 326] on icon "button" at bounding box center [339, 333] width 20 height 20
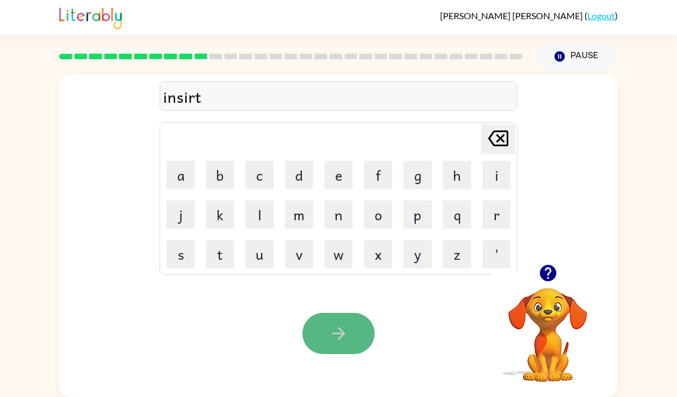
click at [357, 335] on button "button" at bounding box center [339, 333] width 72 height 41
click at [345, 331] on icon "button" at bounding box center [339, 333] width 20 height 20
click at [339, 314] on button "button" at bounding box center [339, 333] width 72 height 41
click at [332, 317] on button "button" at bounding box center [339, 333] width 72 height 41
click at [334, 331] on icon "button" at bounding box center [339, 333] width 20 height 20
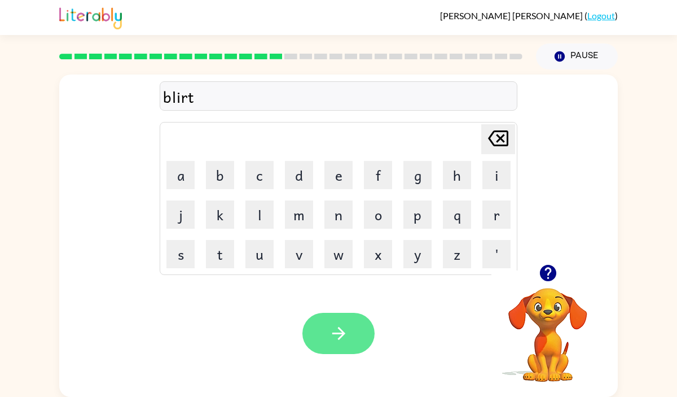
click at [344, 334] on icon "button" at bounding box center [338, 333] width 13 height 13
click at [352, 347] on button "button" at bounding box center [339, 333] width 72 height 41
click at [352, 346] on button "button" at bounding box center [339, 333] width 72 height 41
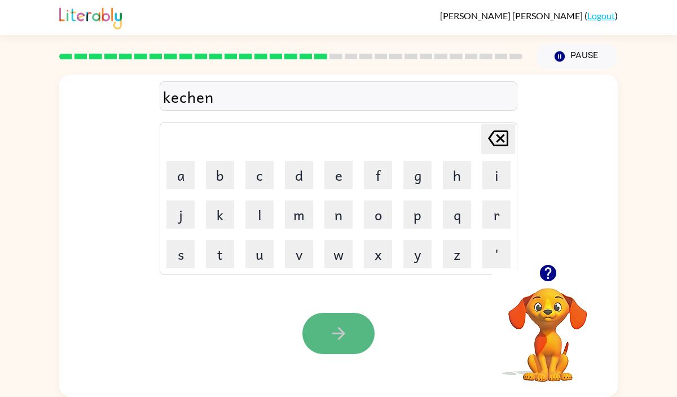
click at [348, 347] on button "button" at bounding box center [339, 333] width 72 height 41
click at [328, 345] on button "button" at bounding box center [339, 333] width 72 height 41
click at [345, 345] on button "button" at bounding box center [339, 333] width 72 height 41
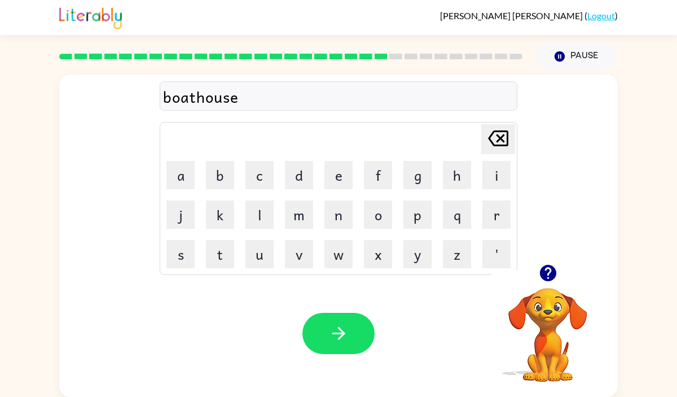
click at [345, 345] on button "button" at bounding box center [339, 333] width 72 height 41
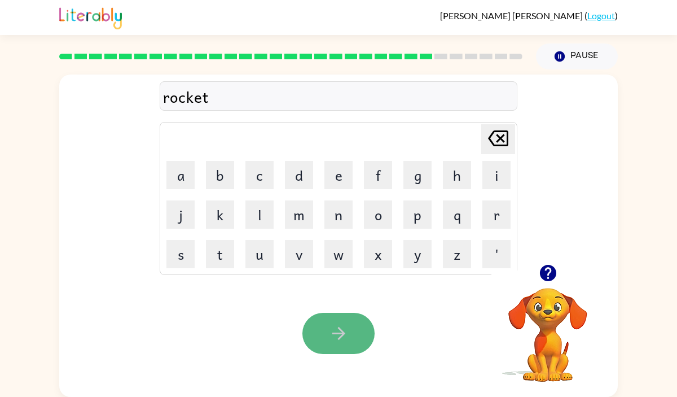
click at [351, 332] on button "button" at bounding box center [339, 333] width 72 height 41
click at [344, 336] on icon "button" at bounding box center [339, 333] width 20 height 20
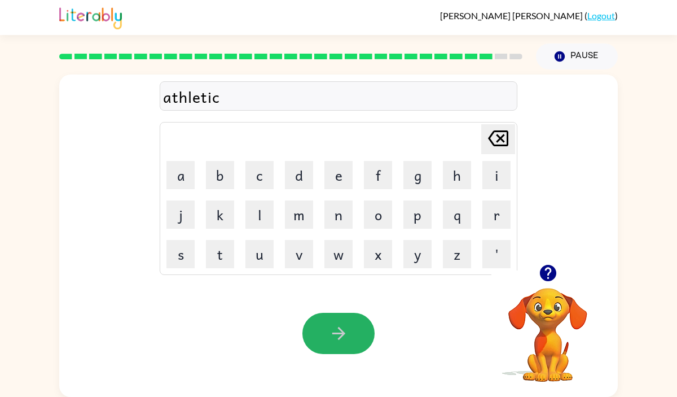
click at [345, 339] on icon "button" at bounding box center [339, 333] width 20 height 20
click at [356, 339] on button "button" at bounding box center [339, 333] width 72 height 41
